Goal: Find specific page/section: Find specific page/section

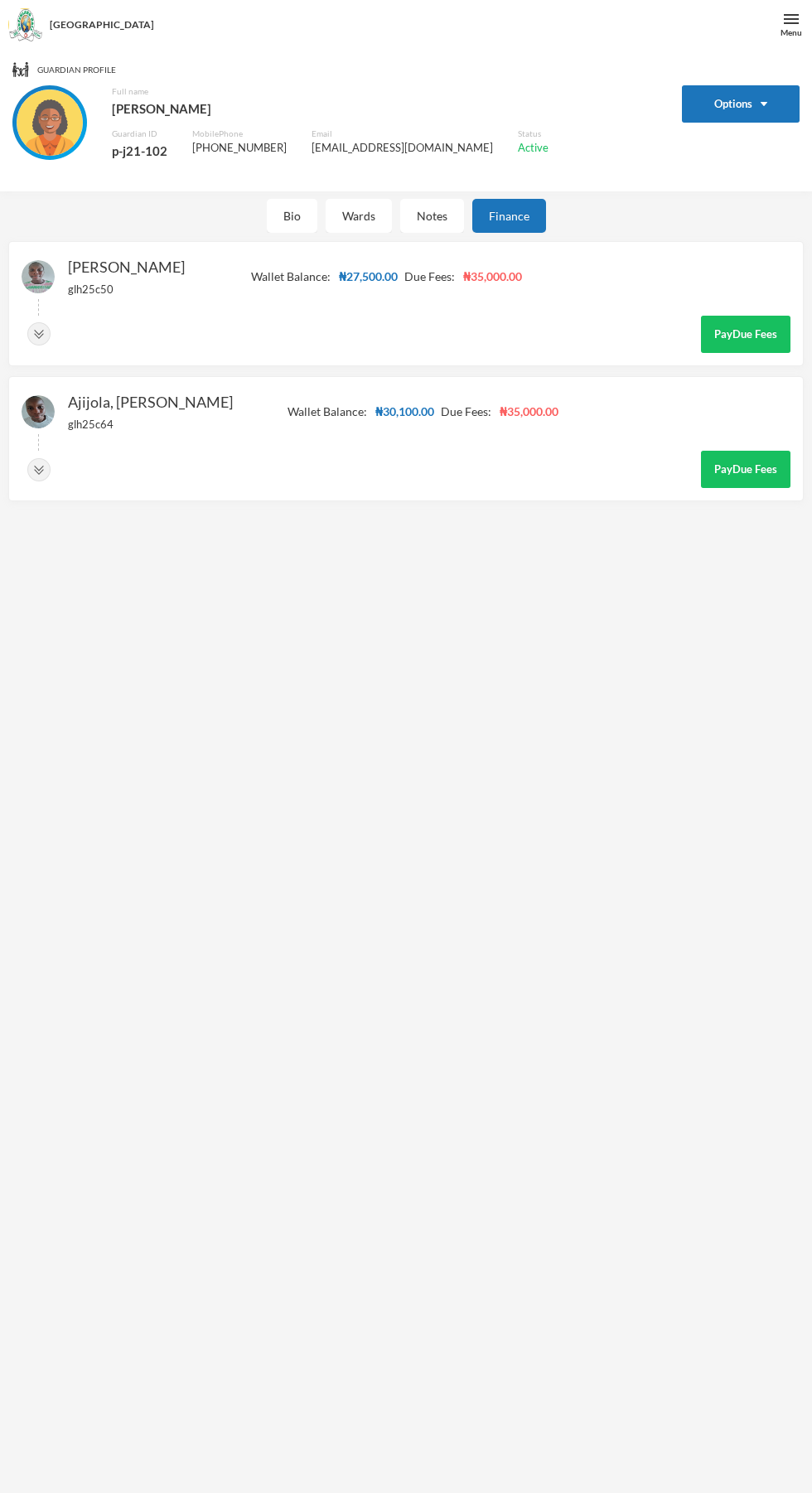
click at [291, 216] on div "Bio" at bounding box center [291, 216] width 51 height 34
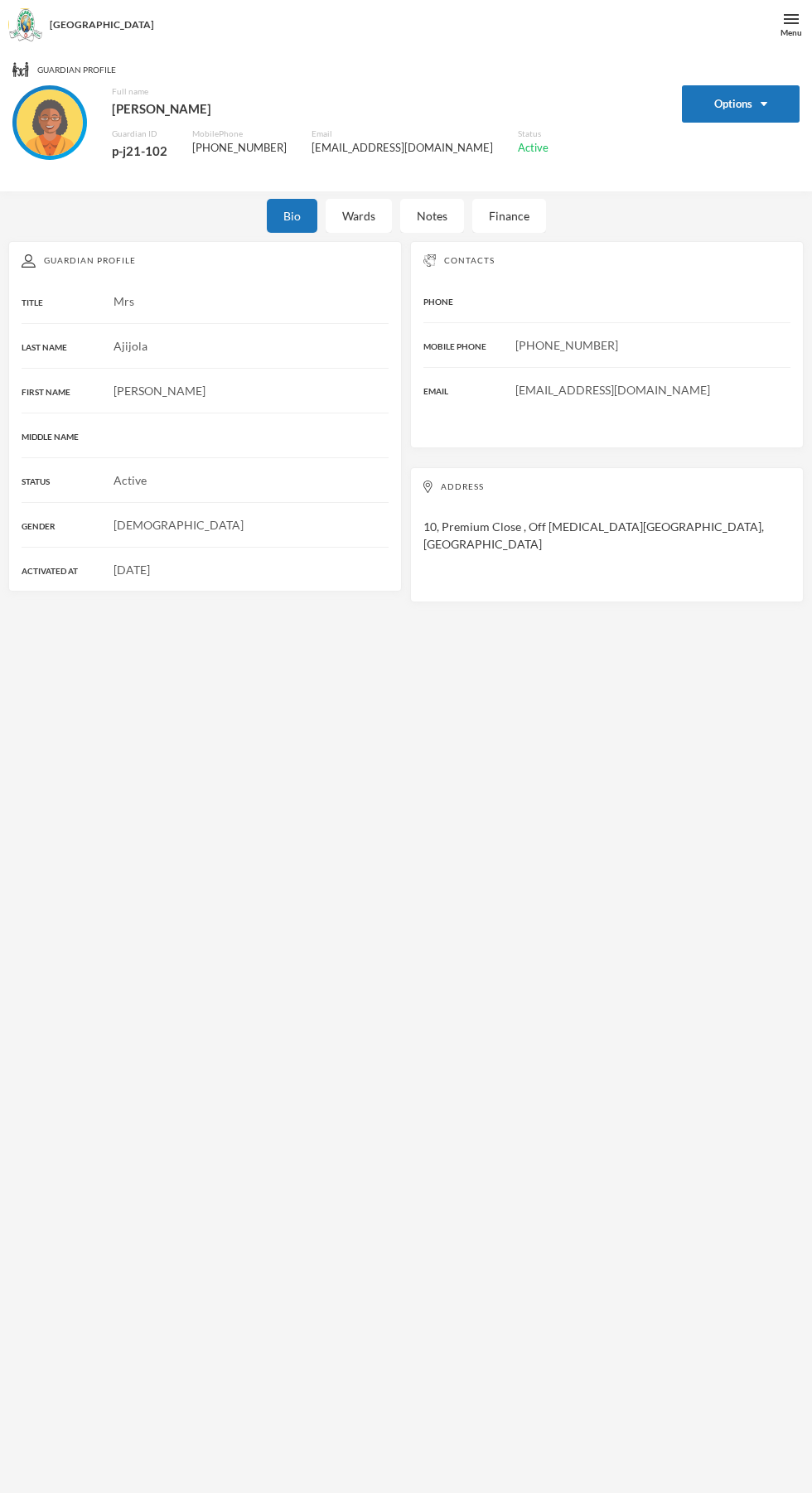
click at [430, 216] on div "Notes" at bounding box center [432, 216] width 64 height 34
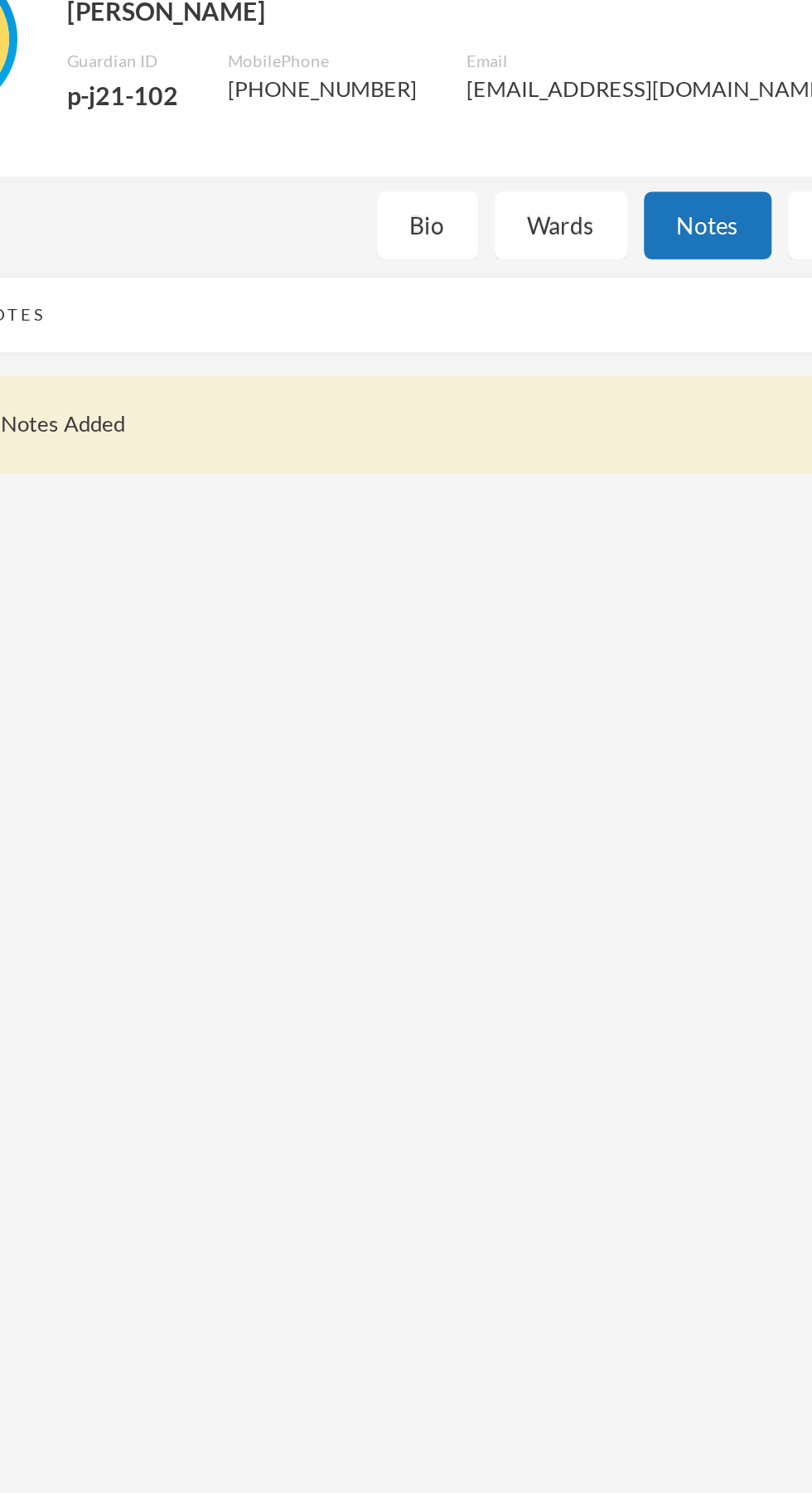
click at [284, 221] on div "Bio" at bounding box center [291, 216] width 51 height 34
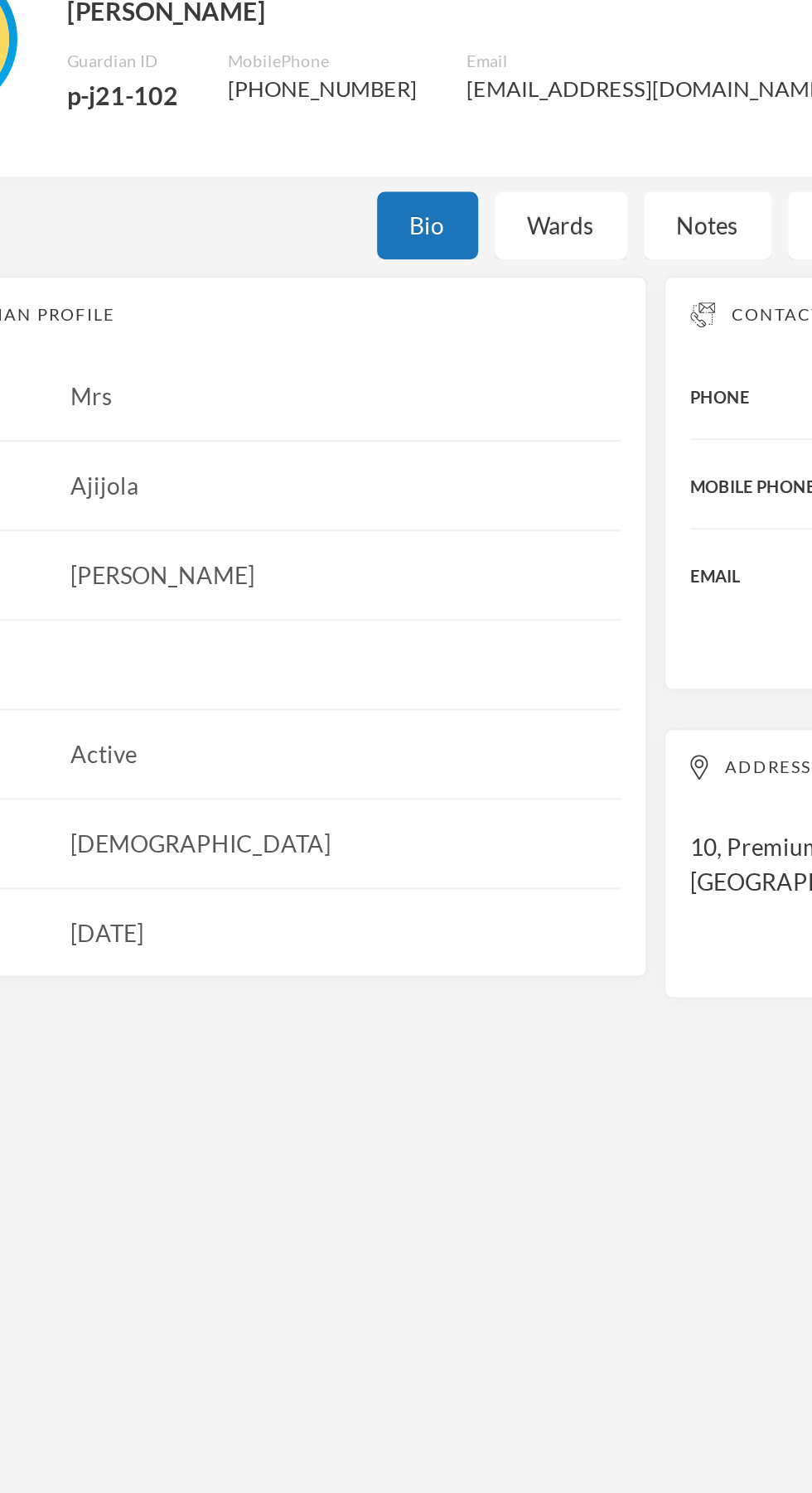
click at [350, 228] on div "Wards" at bounding box center [359, 216] width 67 height 34
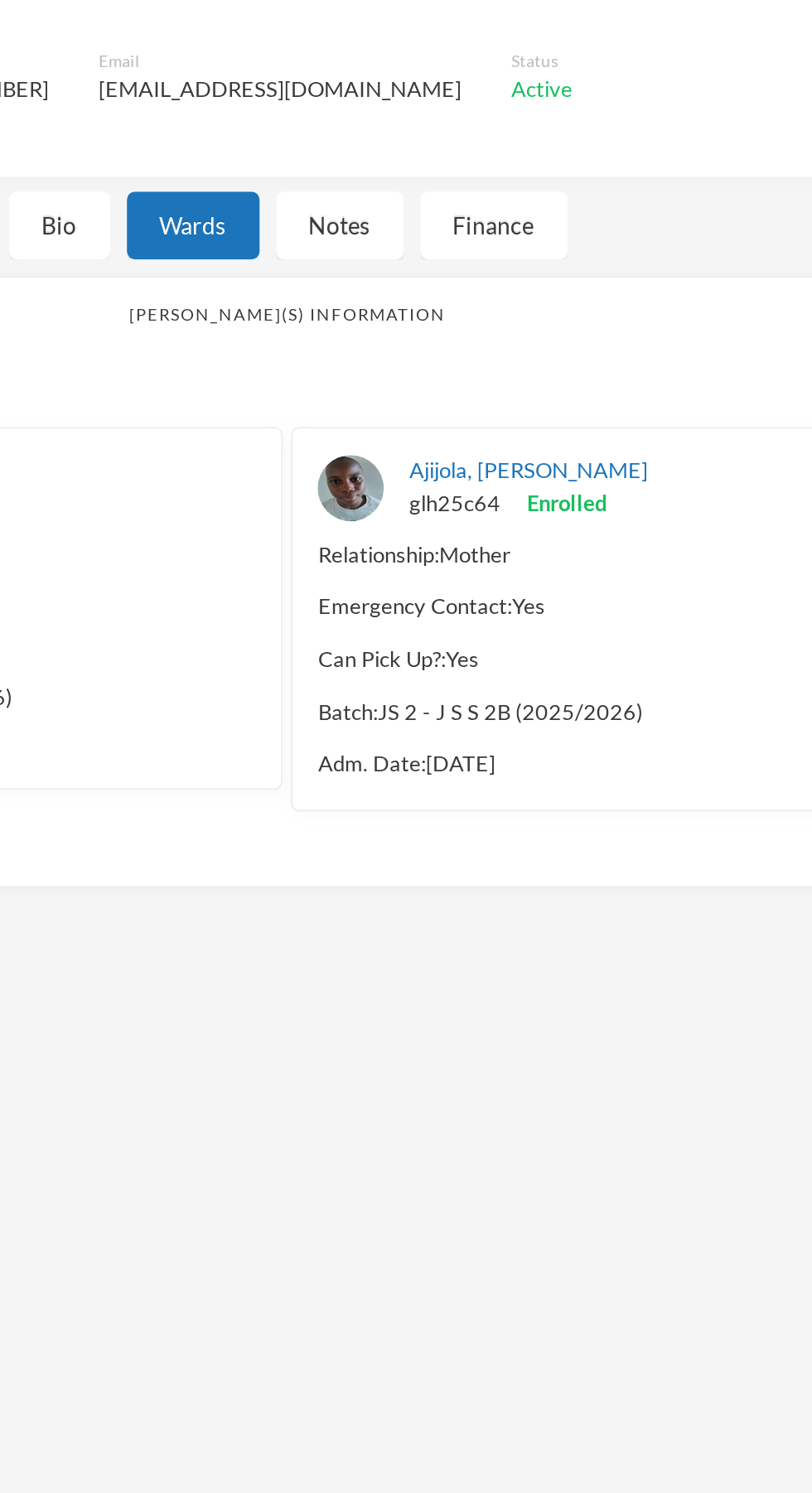
click at [434, 223] on div "Notes" at bounding box center [432, 216] width 64 height 34
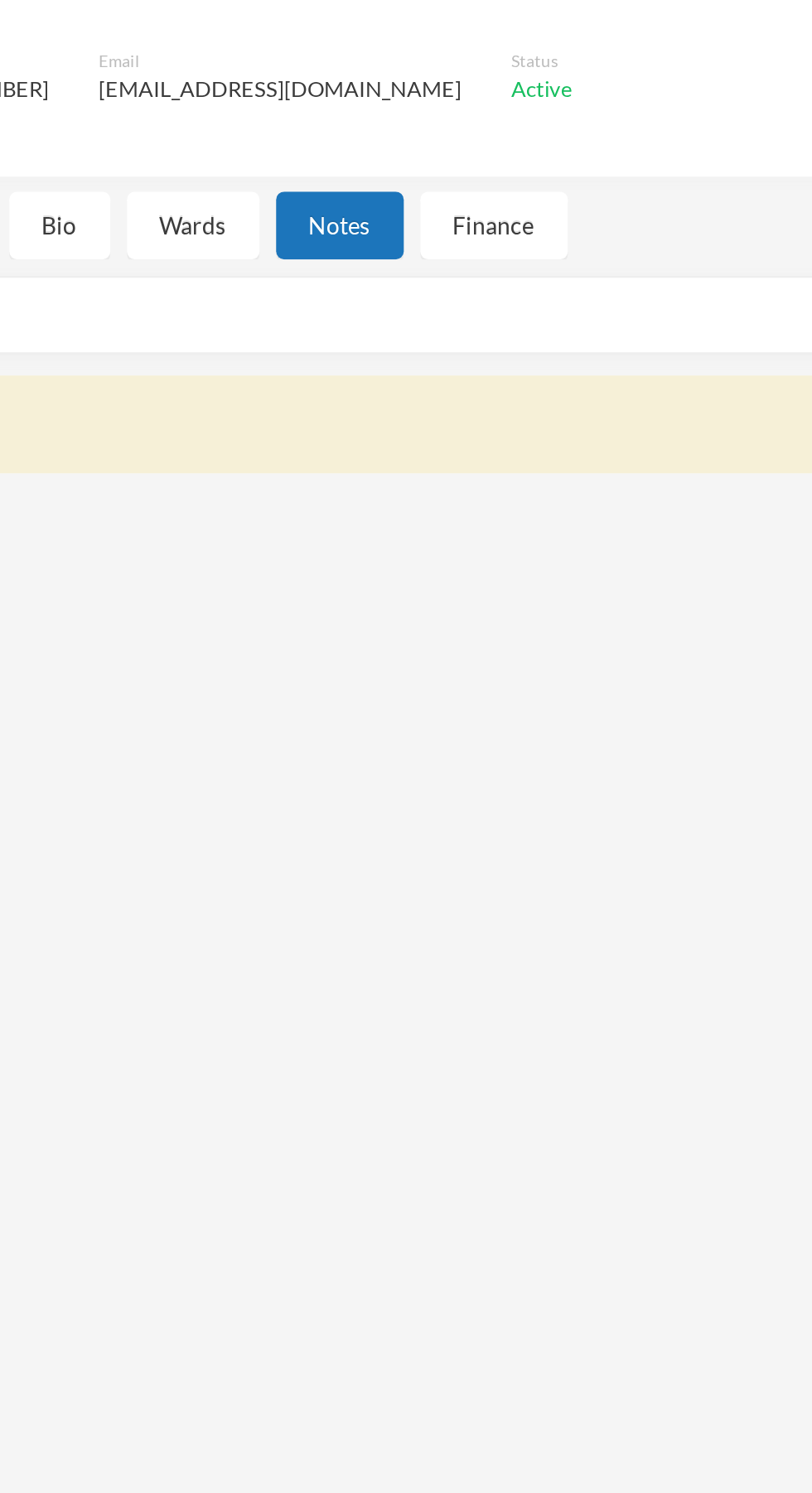
click at [509, 218] on div "Finance" at bounding box center [509, 216] width 74 height 34
